Goal: Find specific page/section: Find specific page/section

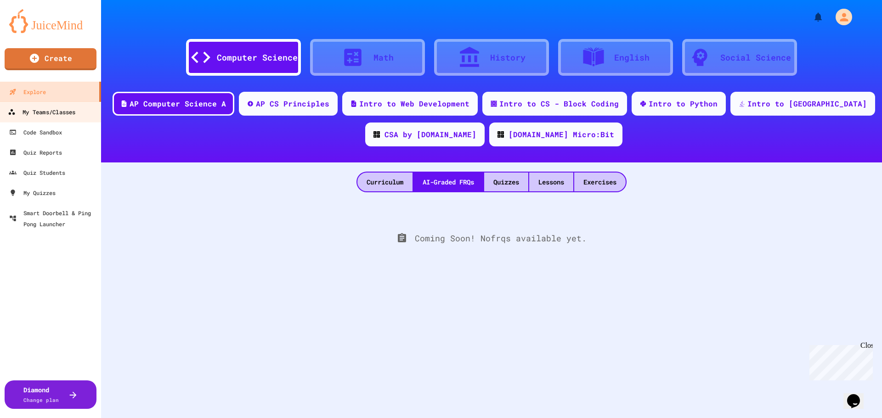
click at [62, 110] on div "My Teams/Classes" at bounding box center [42, 112] width 68 height 11
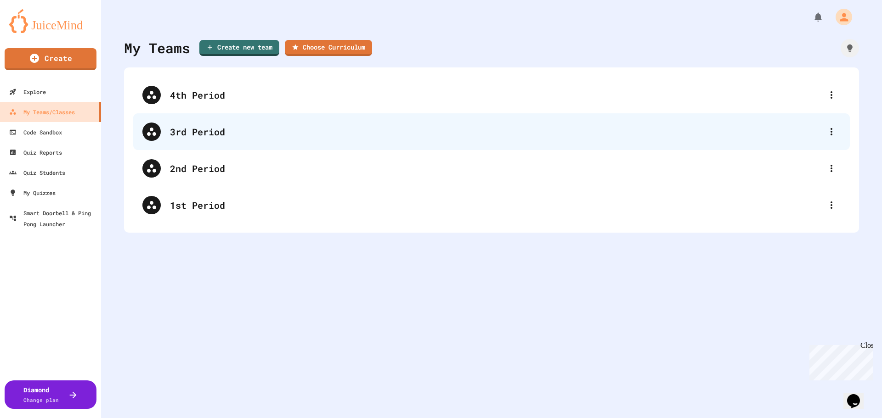
click at [179, 129] on div "3rd Period" at bounding box center [496, 132] width 652 height 14
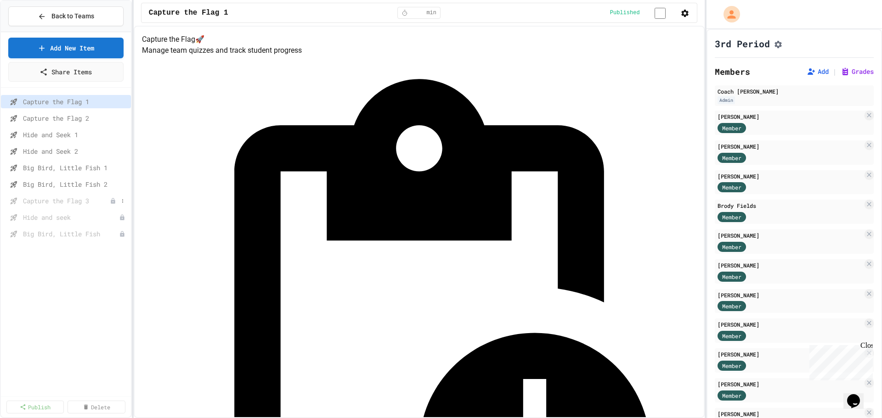
click at [103, 199] on span "Capture the Flag 3" at bounding box center [66, 201] width 87 height 10
click at [103, 218] on span "Hide and seek" at bounding box center [66, 218] width 87 height 10
click at [96, 237] on span "Big Bird, Little Fish" at bounding box center [66, 234] width 87 height 10
